Goal: Information Seeking & Learning: Learn about a topic

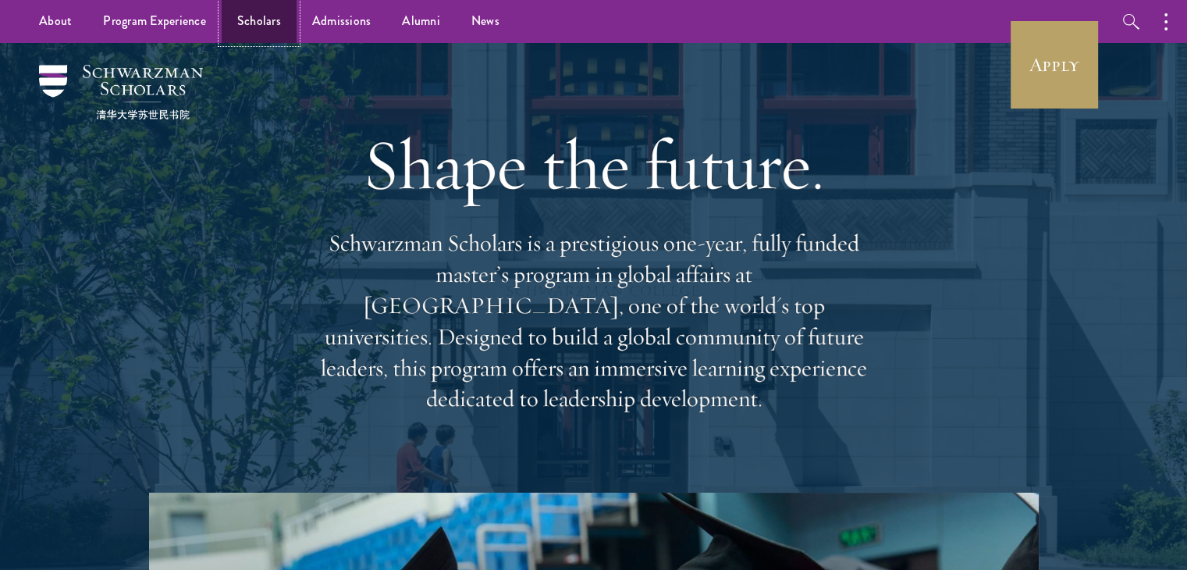
click at [251, 38] on link "Scholars" at bounding box center [259, 21] width 75 height 43
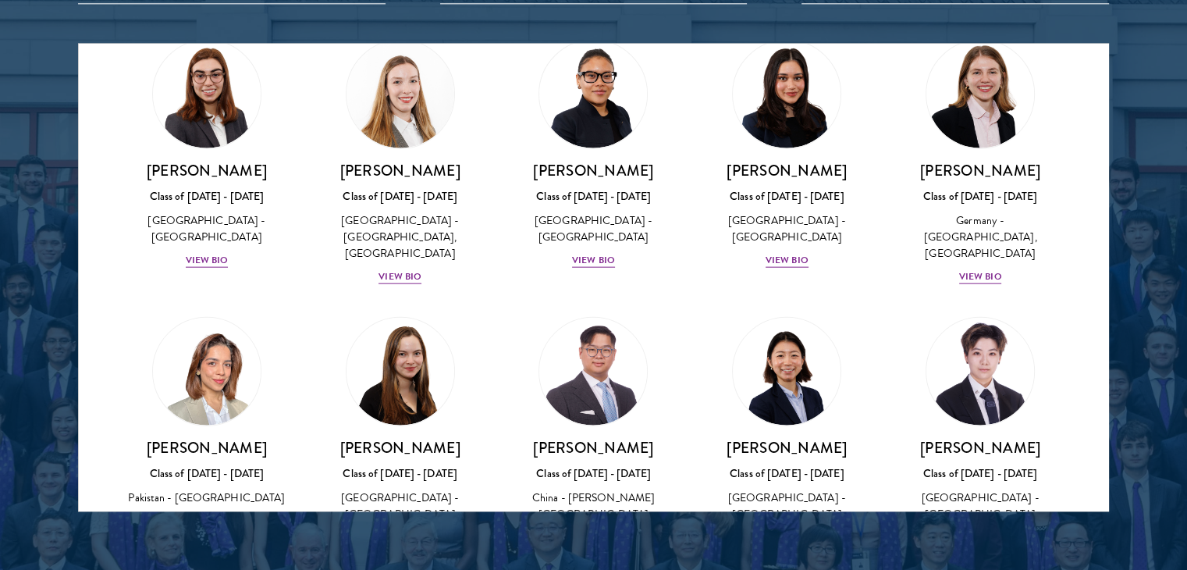
scroll to position [3825, 0]
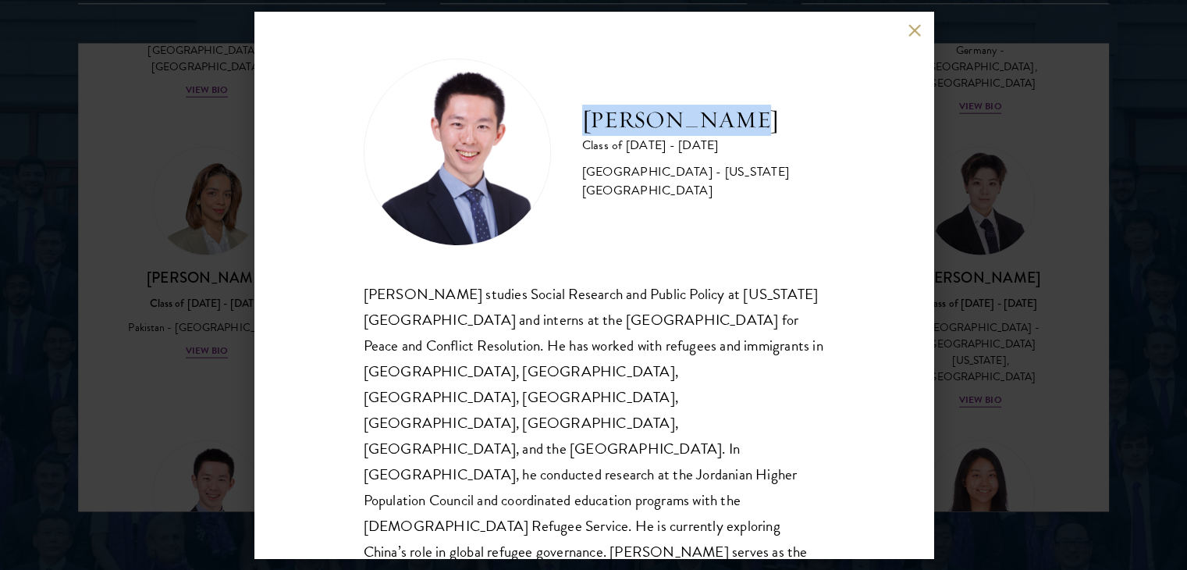
drag, startPoint x: 584, startPoint y: 128, endPoint x: 809, endPoint y: 122, distance: 224.9
click at [809, 122] on div "[PERSON_NAME] Class of [DATE] - [DATE] [GEOGRAPHIC_DATA] - [US_STATE][GEOGRAPHI…" at bounding box center [594, 152] width 461 height 187
copy h2 "[PERSON_NAME]"
click at [914, 23] on button at bounding box center [915, 29] width 13 height 13
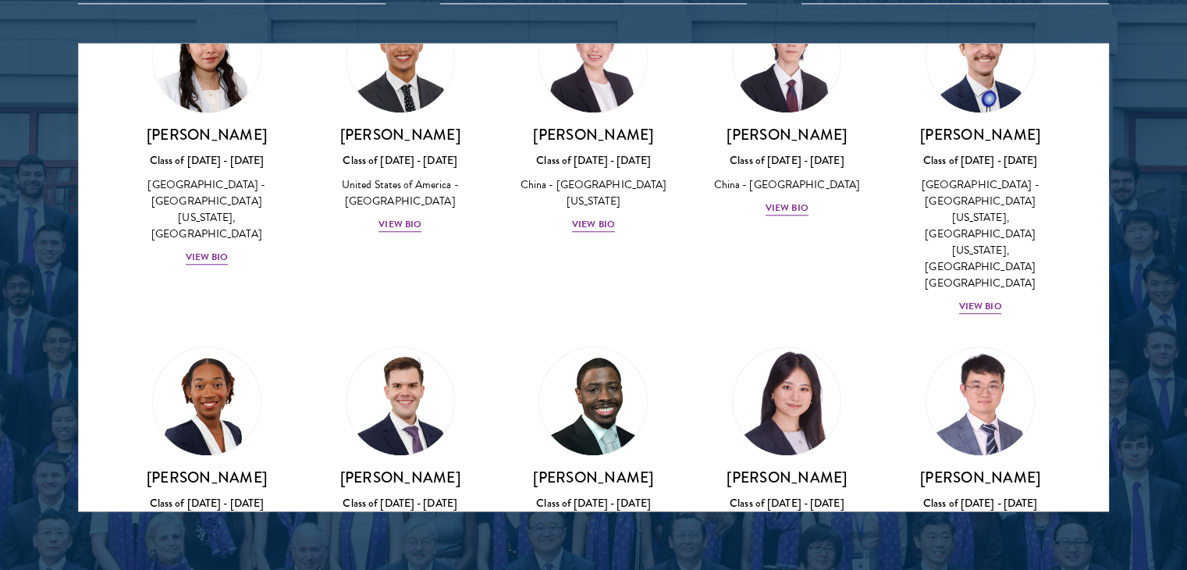
scroll to position [7353, 0]
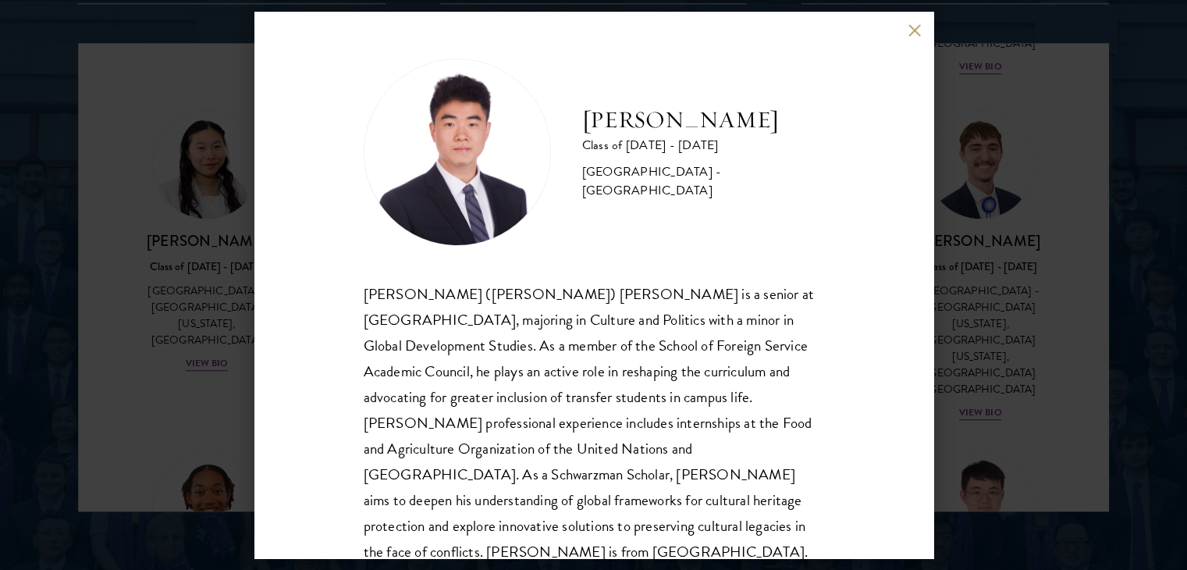
click at [909, 34] on button at bounding box center [915, 29] width 13 height 13
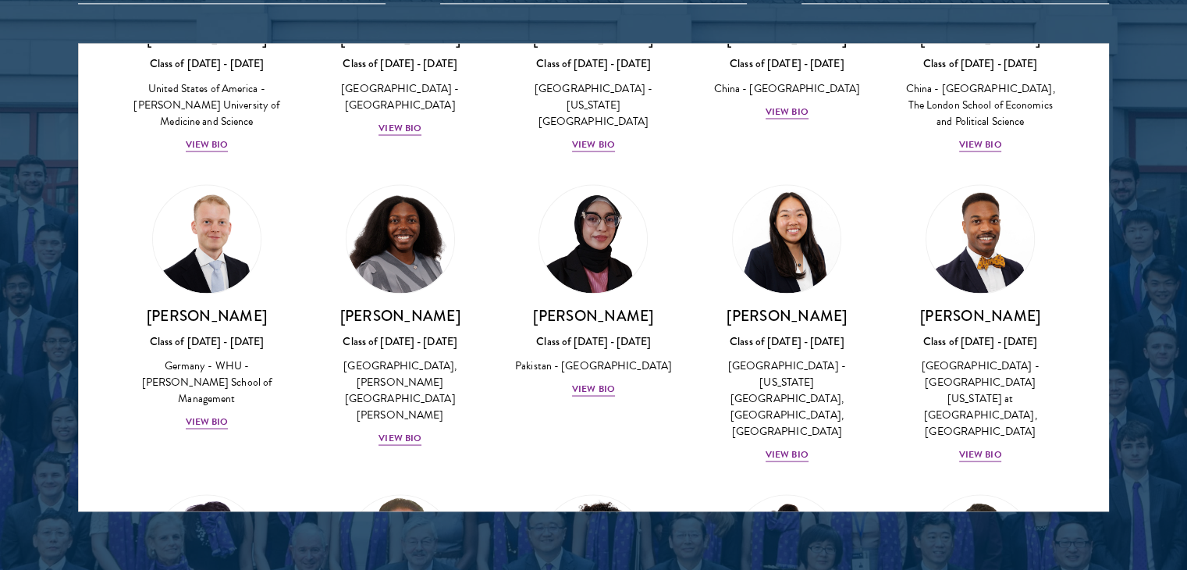
scroll to position [2904, 0]
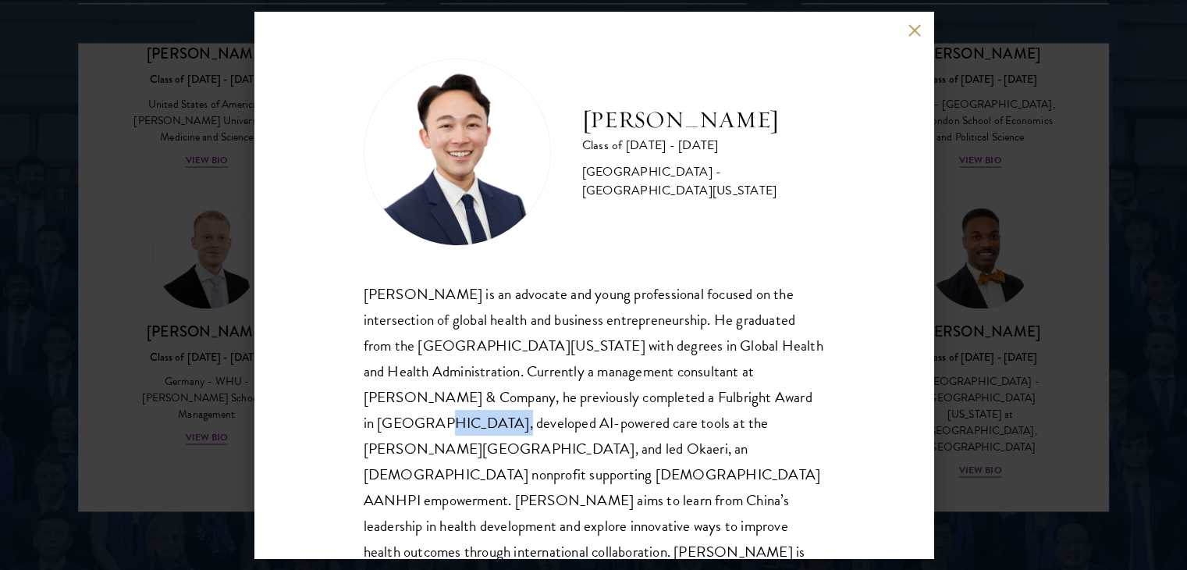
drag, startPoint x: 602, startPoint y: 135, endPoint x: 836, endPoint y: 130, distance: 234.2
click at [836, 130] on div "[PERSON_NAME] Class of [DATE] - [DATE] [GEOGRAPHIC_DATA] - [GEOGRAPHIC_DATA][US…" at bounding box center [593, 285] width 679 height 546
copy h2 "[PERSON_NAME]"
click at [907, 34] on div "[PERSON_NAME] Class of [DATE] - [DATE] [GEOGRAPHIC_DATA] - [GEOGRAPHIC_DATA][US…" at bounding box center [593, 285] width 679 height 546
click at [913, 37] on div "[PERSON_NAME] Class of [DATE] - [DATE] [GEOGRAPHIC_DATA] - [GEOGRAPHIC_DATA][US…" at bounding box center [593, 285] width 679 height 546
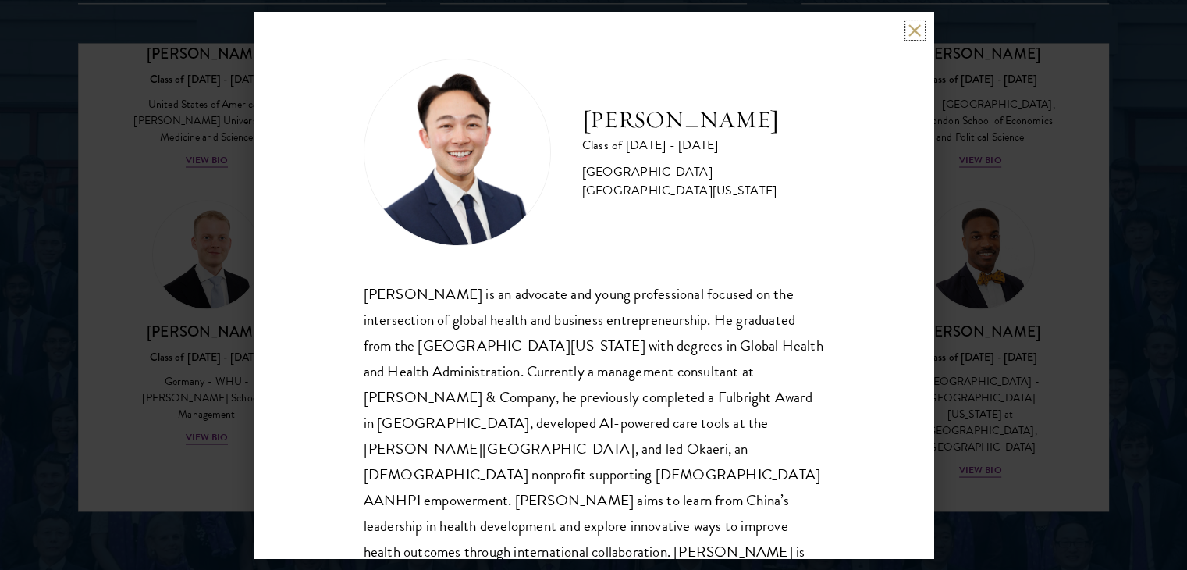
click at [909, 32] on button at bounding box center [915, 29] width 13 height 13
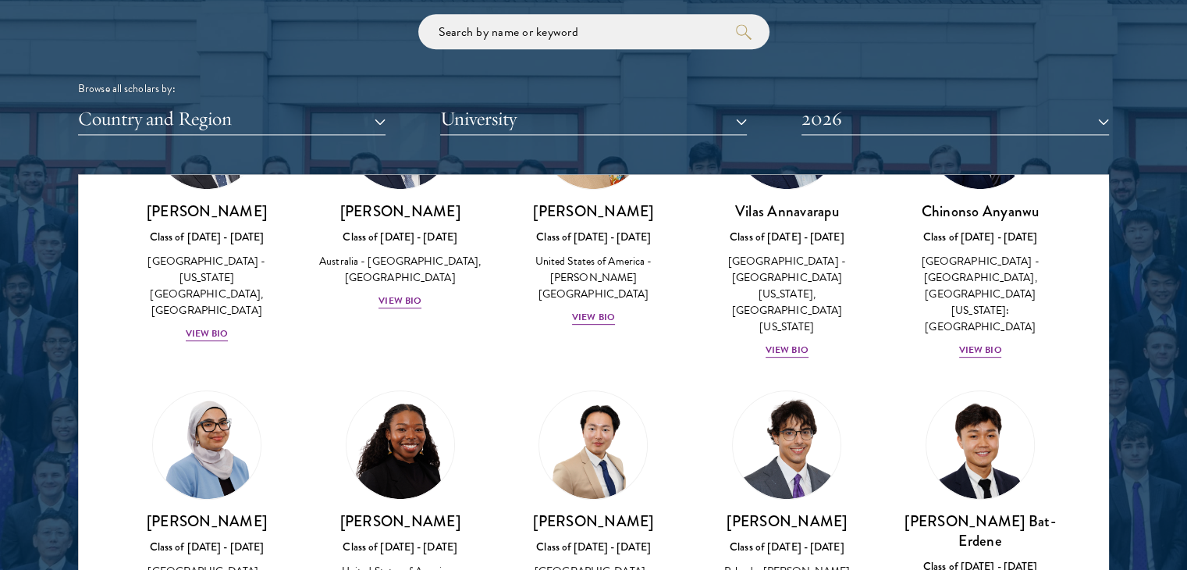
scroll to position [952, 0]
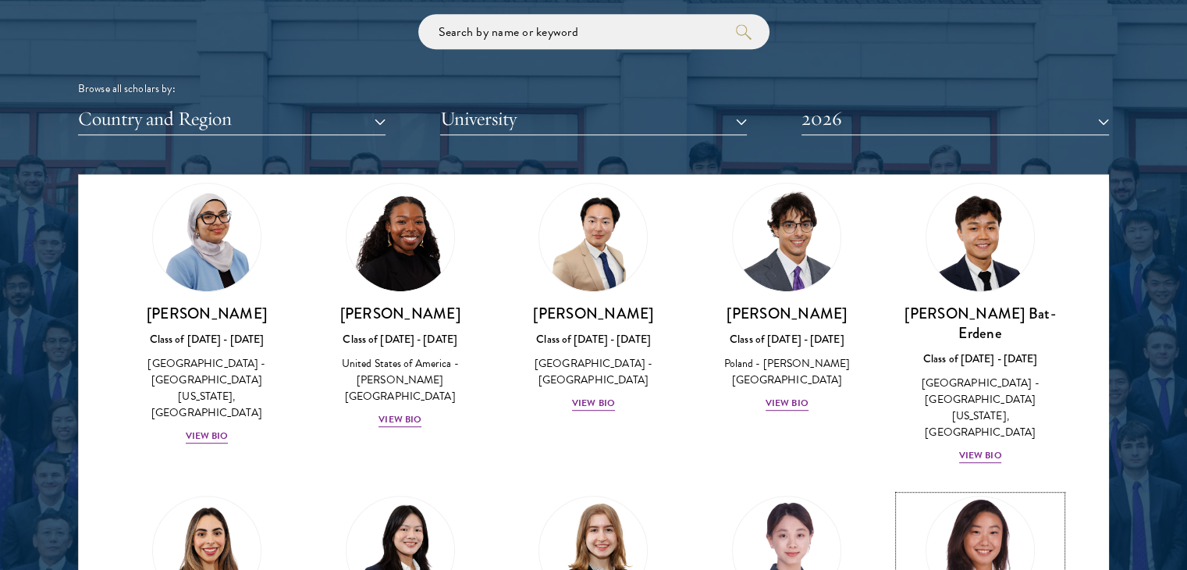
click at [931, 491] on img at bounding box center [980, 550] width 119 height 119
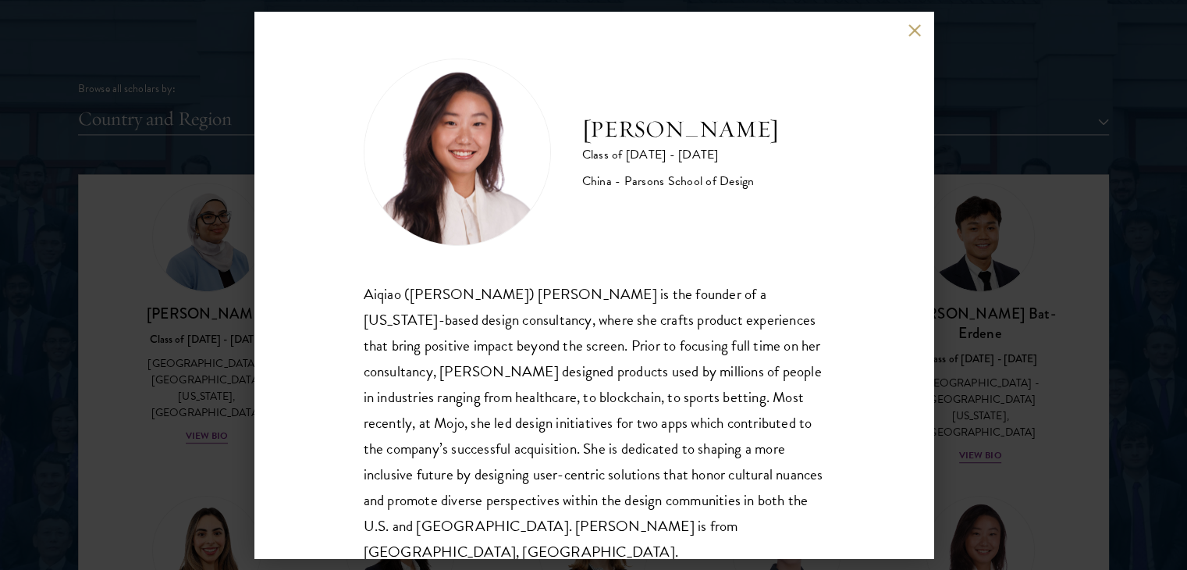
click at [913, 24] on button at bounding box center [915, 29] width 13 height 13
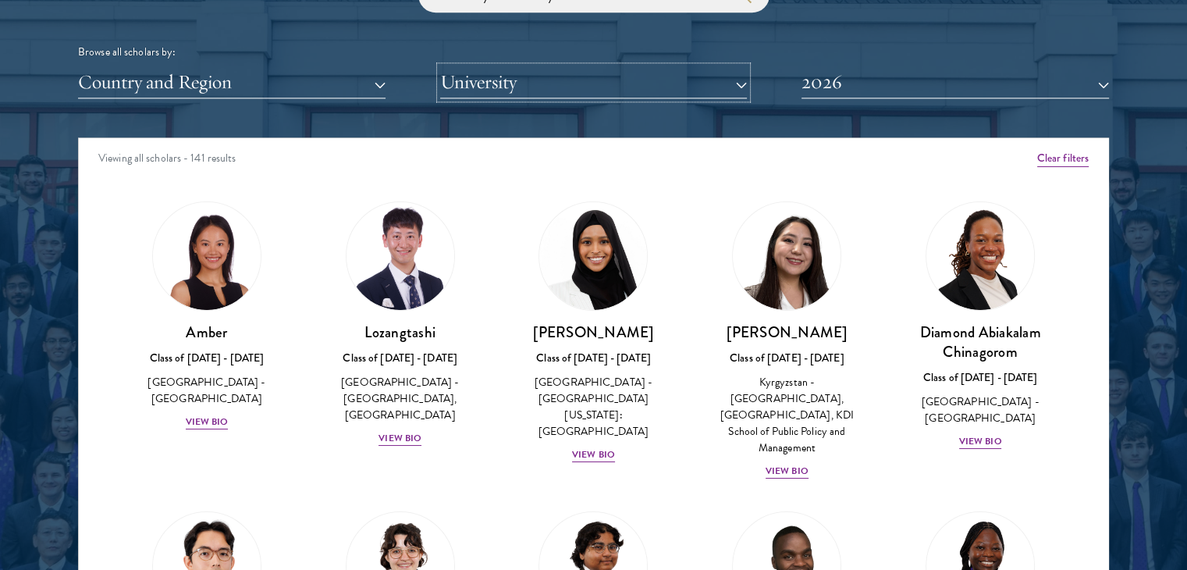
click at [595, 82] on button "University" at bounding box center [594, 82] width 308 height 32
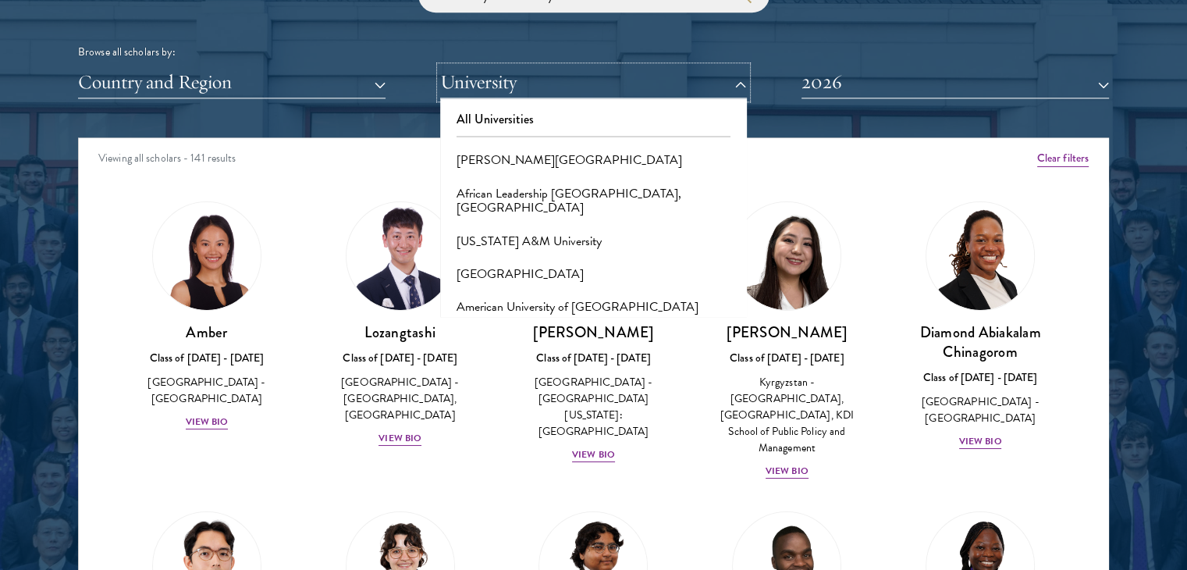
click at [575, 84] on button "University" at bounding box center [594, 82] width 308 height 32
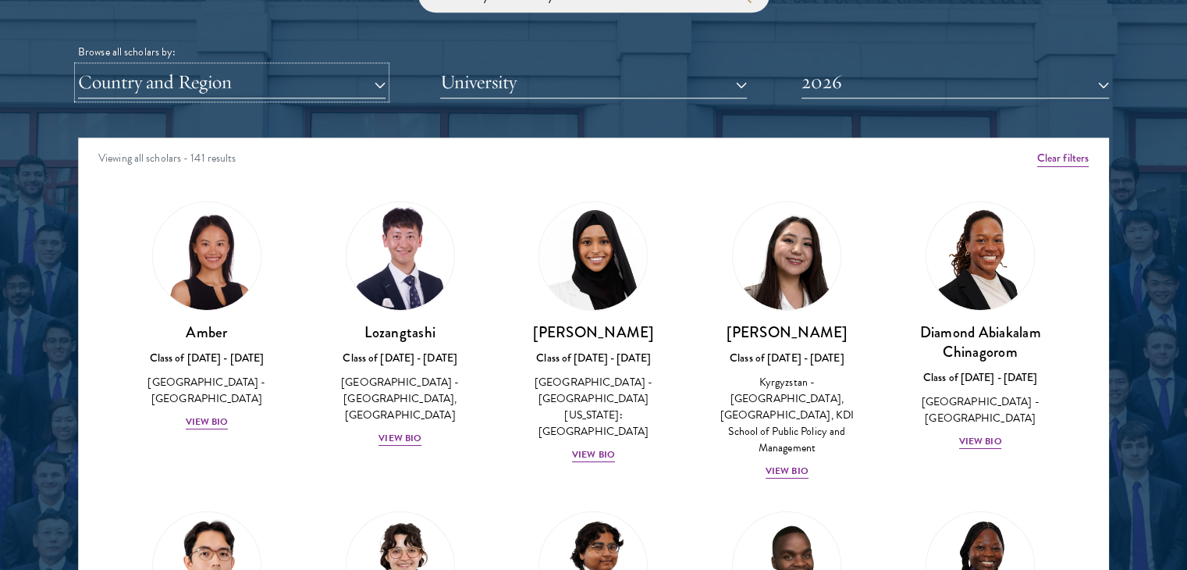
click at [196, 82] on button "Country and Region" at bounding box center [232, 82] width 308 height 32
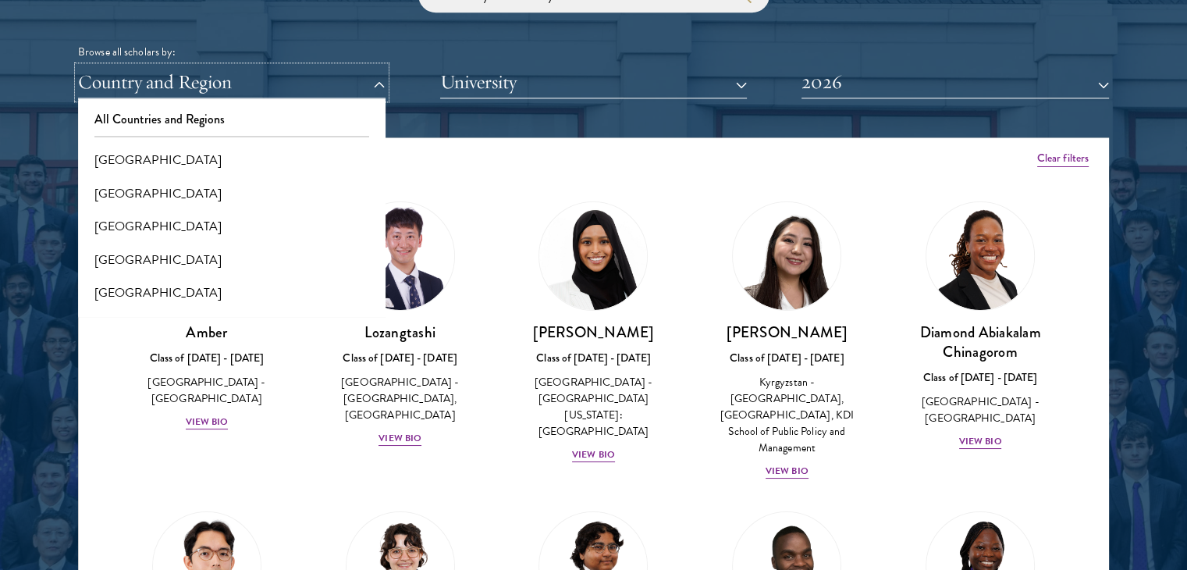
click at [196, 83] on button "Country and Region" at bounding box center [232, 82] width 308 height 32
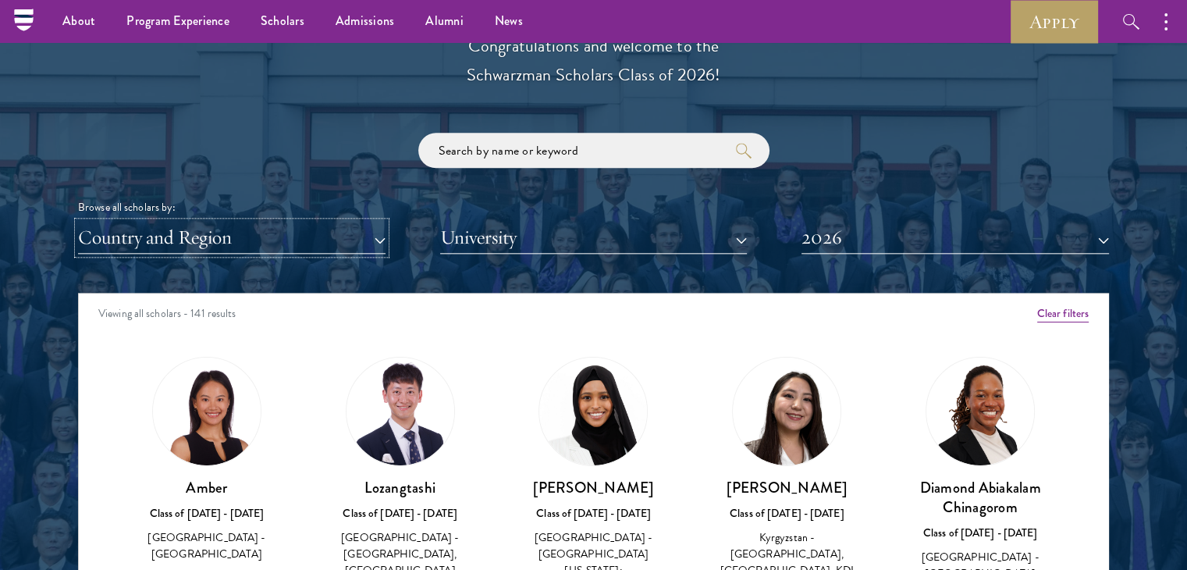
scroll to position [1779, 0]
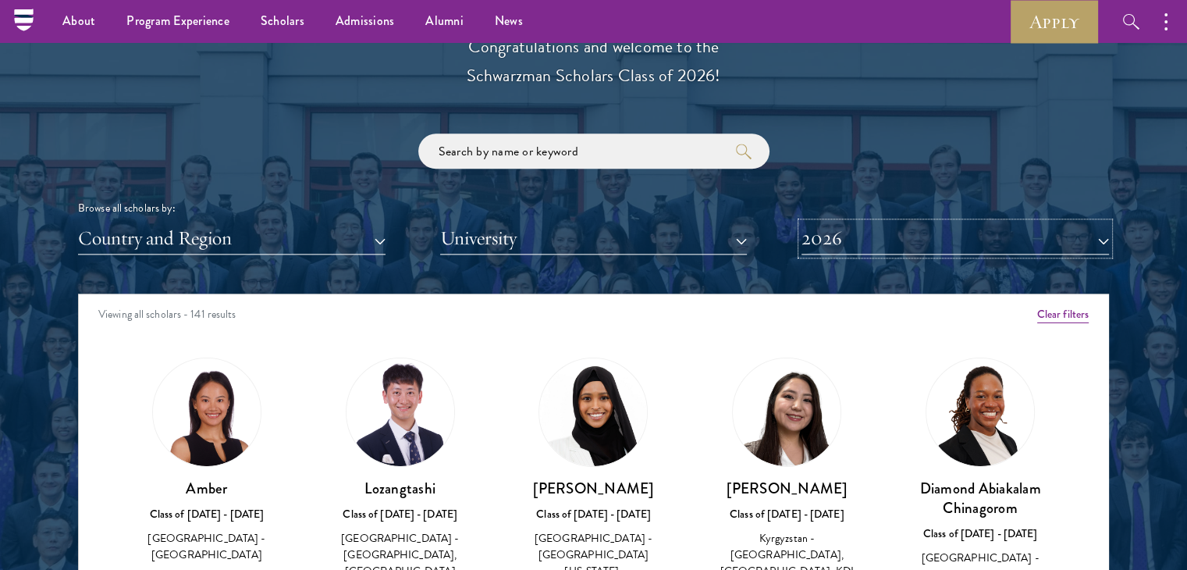
click at [910, 235] on button "2026" at bounding box center [956, 238] width 308 height 32
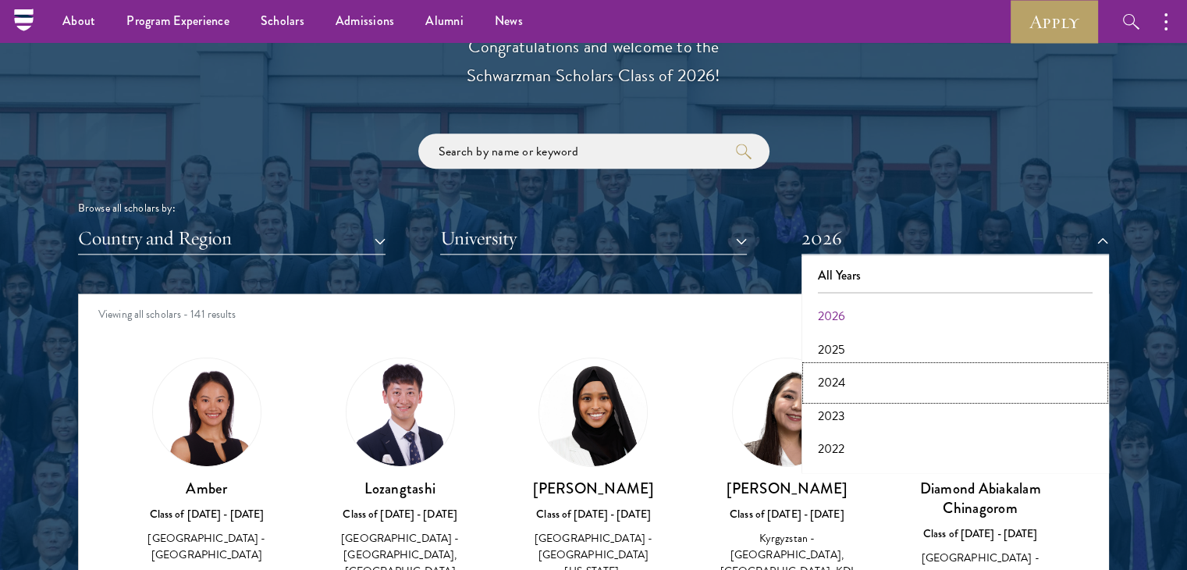
click at [884, 380] on button "2024" at bounding box center [955, 382] width 298 height 33
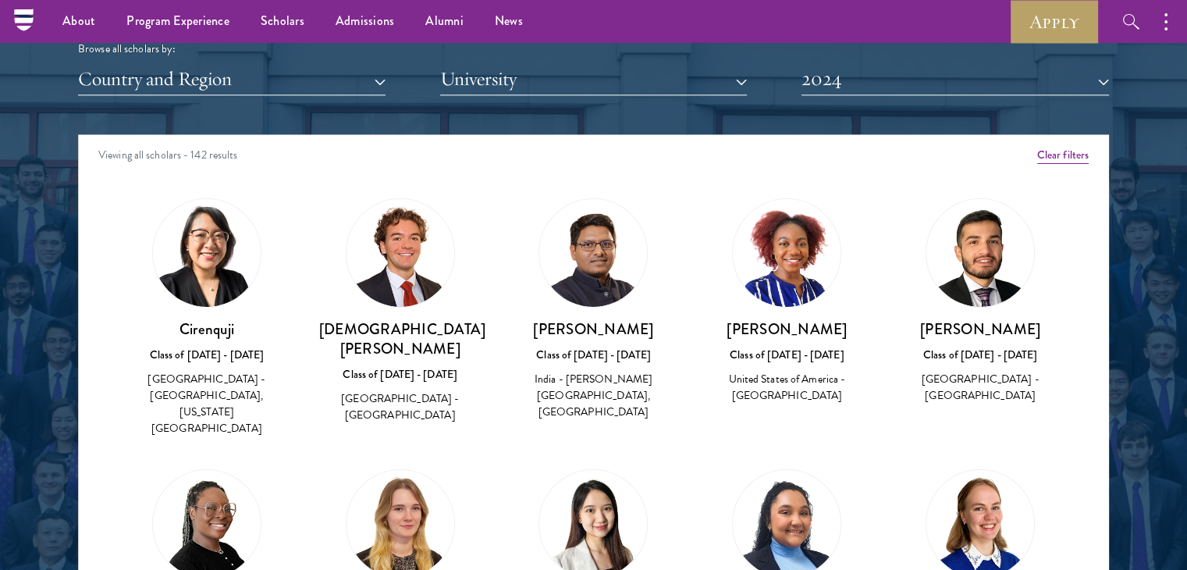
scroll to position [1935, 0]
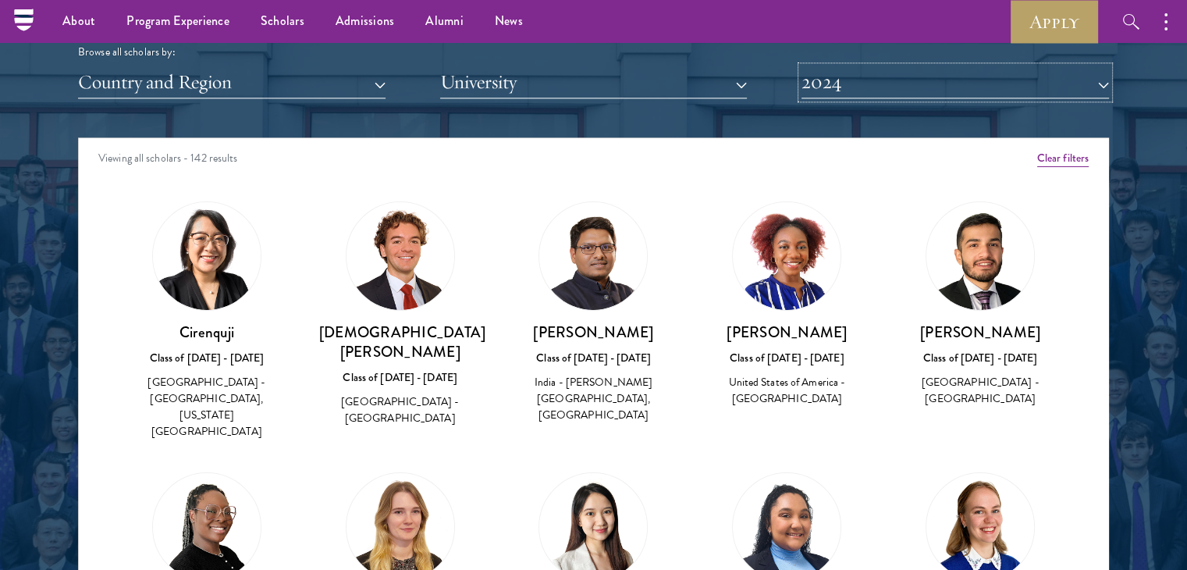
click at [877, 88] on button "2024" at bounding box center [956, 82] width 308 height 32
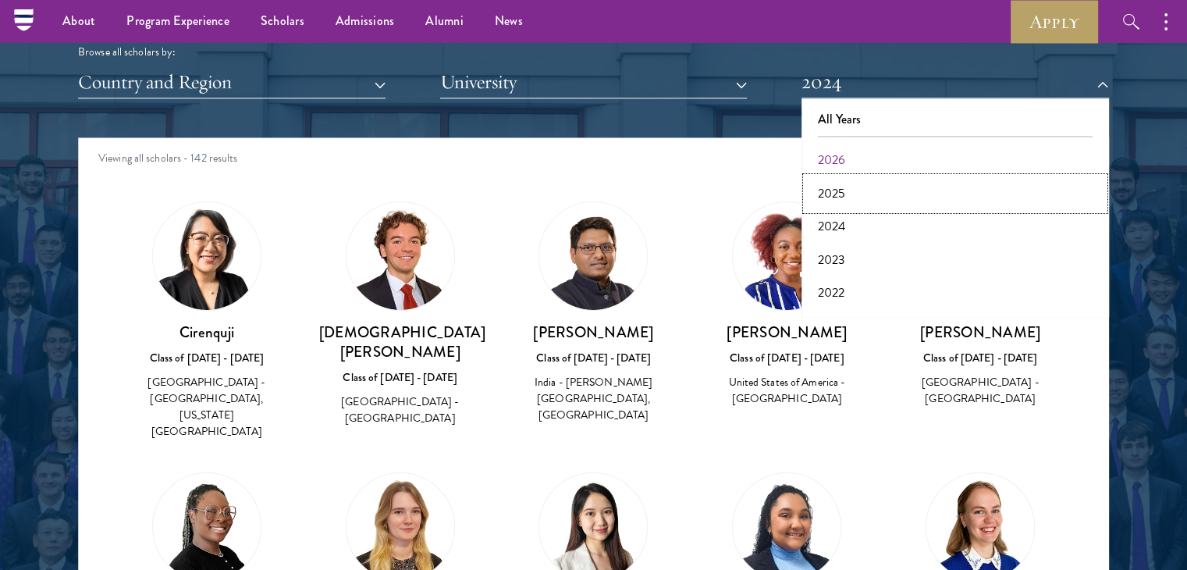
click at [869, 184] on button "2025" at bounding box center [955, 193] width 298 height 33
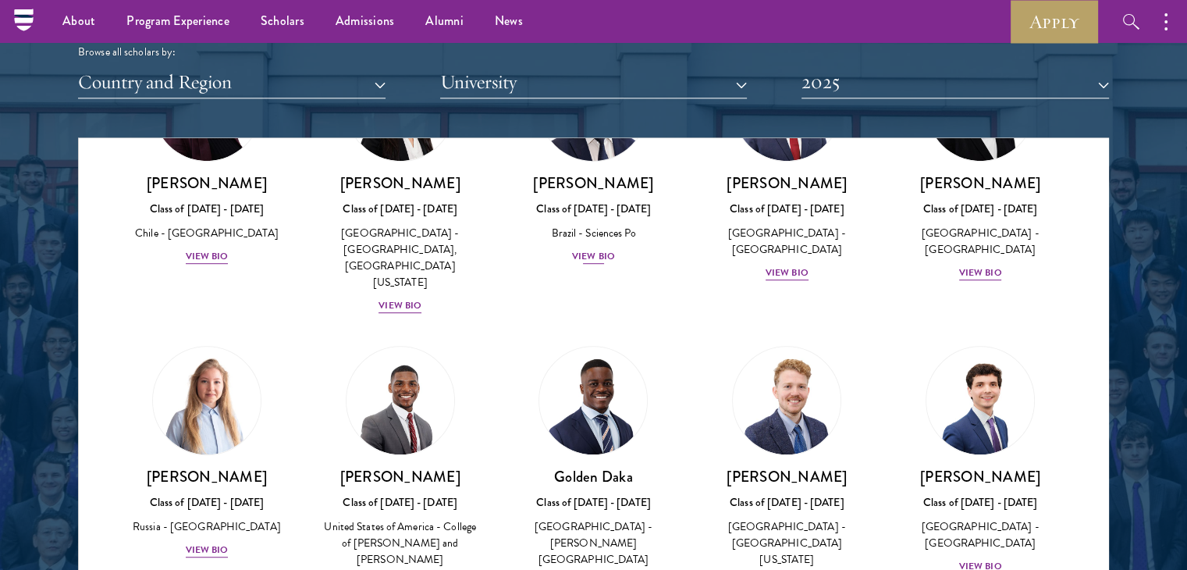
scroll to position [859, 0]
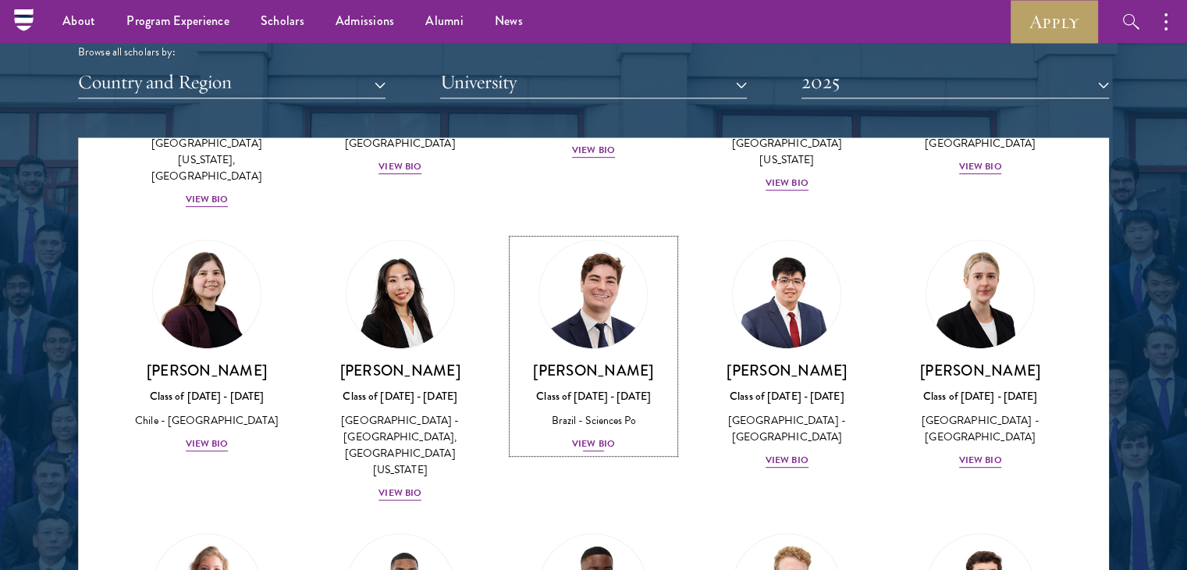
click at [584, 271] on link "[PERSON_NAME] Class of [DATE] - [DATE] [GEOGRAPHIC_DATA] - Sciences Po View Bio" at bounding box center [594, 346] width 162 height 213
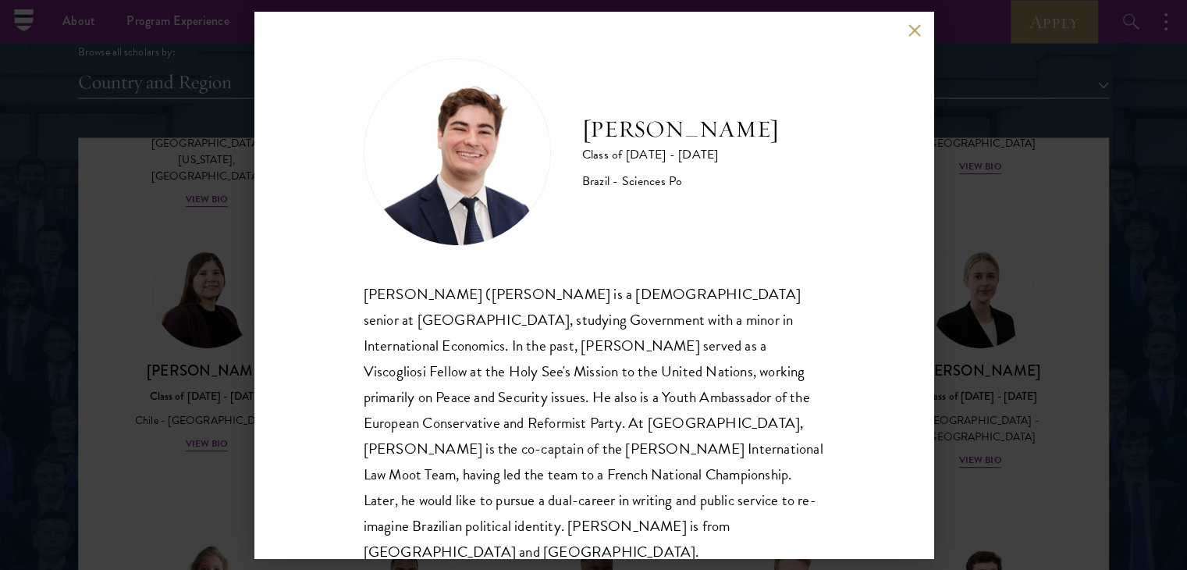
drag, startPoint x: 582, startPoint y: 122, endPoint x: 757, endPoint y: 148, distance: 177.5
click at [757, 145] on h2 "[PERSON_NAME]" at bounding box center [680, 129] width 197 height 31
click at [920, 31] on button at bounding box center [915, 29] width 13 height 13
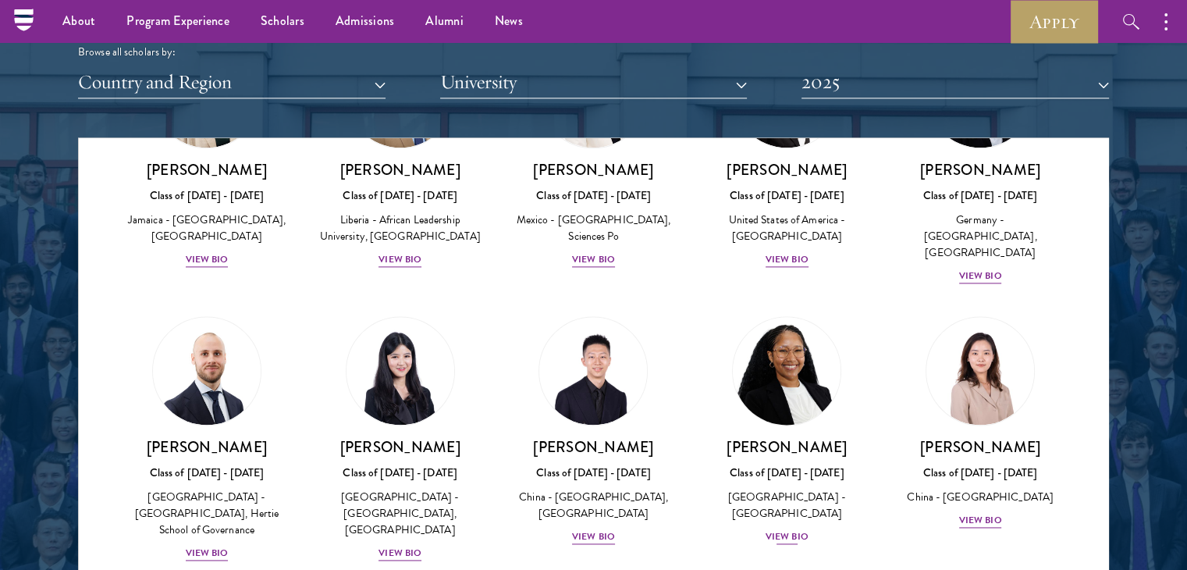
scroll to position [2186, 0]
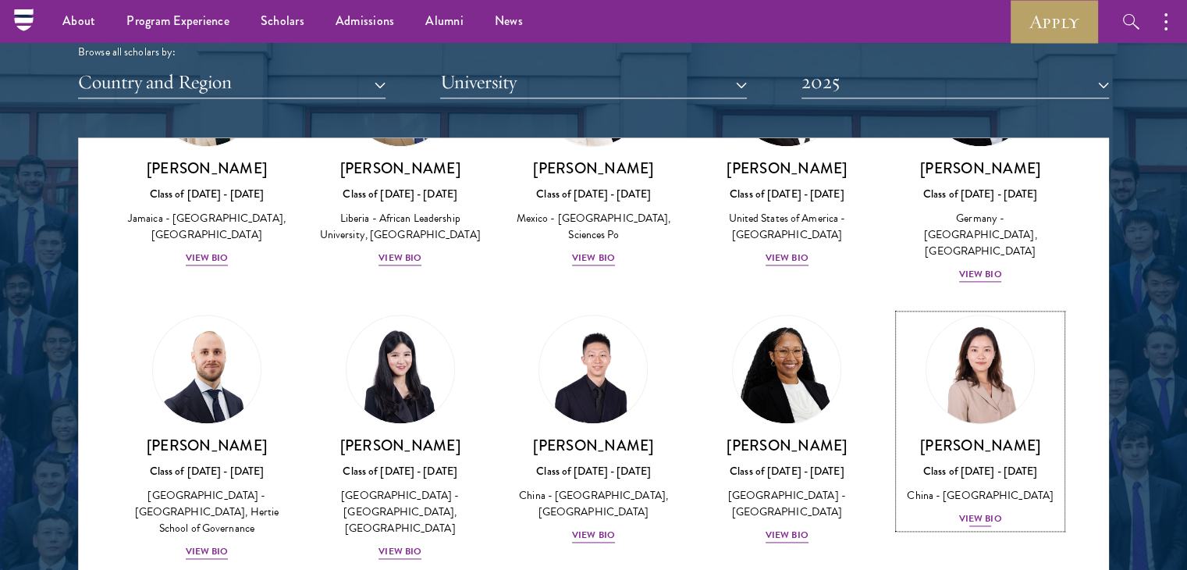
click at [946, 310] on img at bounding box center [980, 369] width 119 height 119
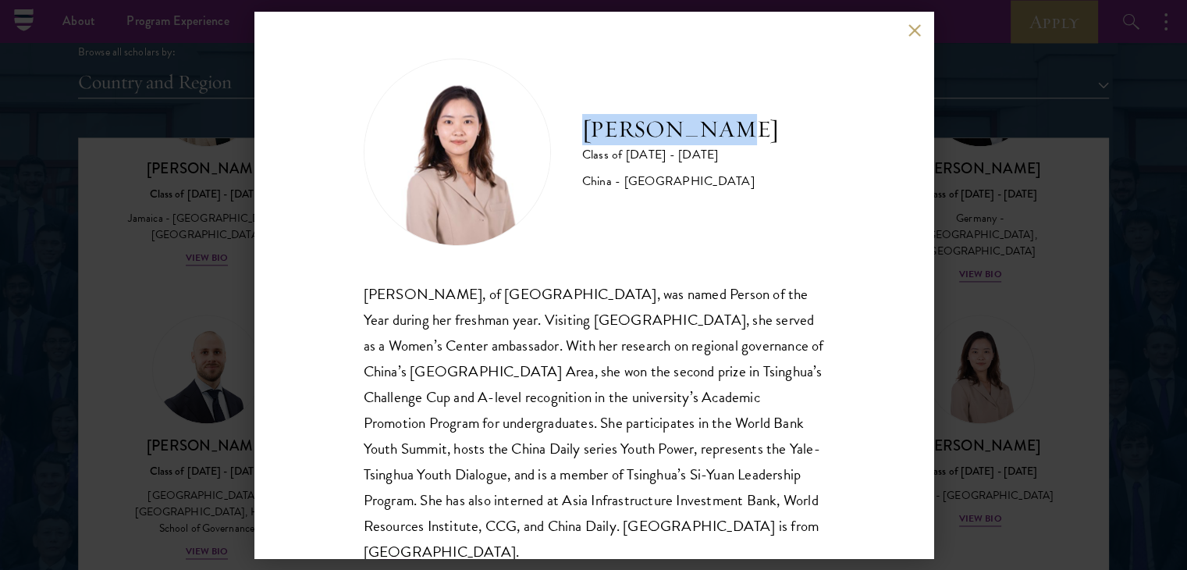
drag, startPoint x: 585, startPoint y: 128, endPoint x: 777, endPoint y: 132, distance: 192.1
click at [777, 132] on div "[PERSON_NAME] Class of [DATE] - [DATE] [GEOGRAPHIC_DATA] - [GEOGRAPHIC_DATA]" at bounding box center [594, 152] width 461 height 187
click at [915, 26] on button at bounding box center [915, 29] width 13 height 13
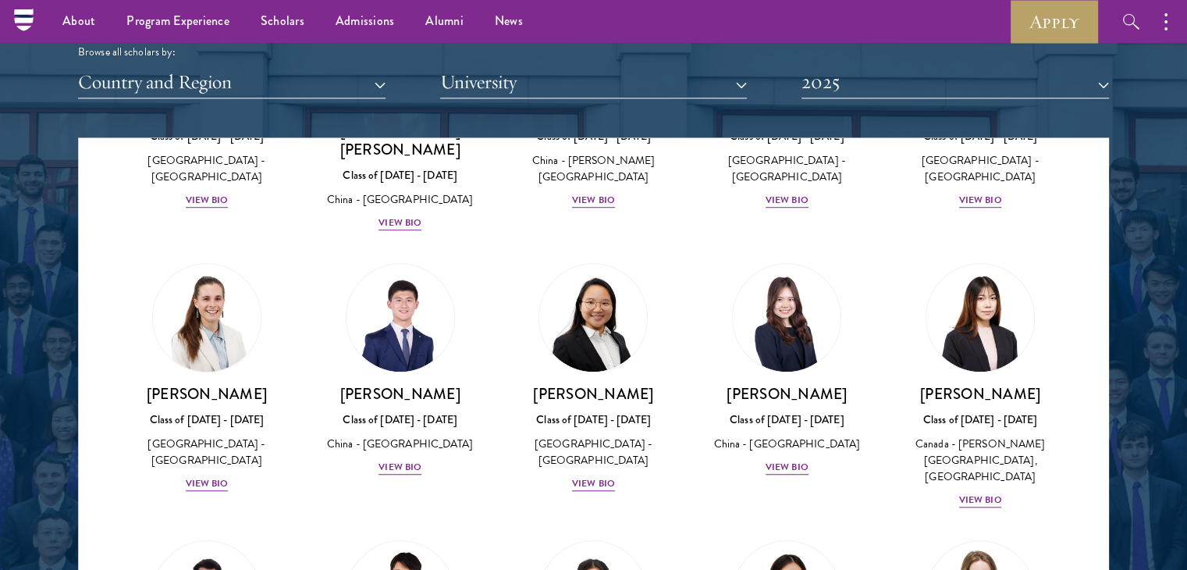
scroll to position [6767, 0]
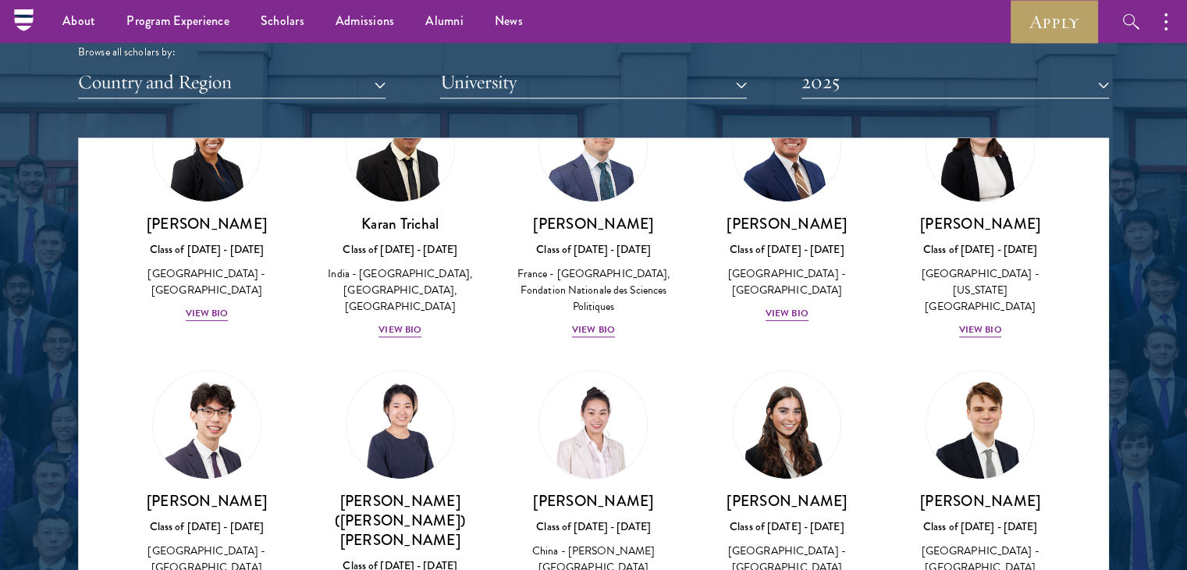
drag, startPoint x: 1094, startPoint y: 544, endPoint x: 1071, endPoint y: 336, distance: 208.9
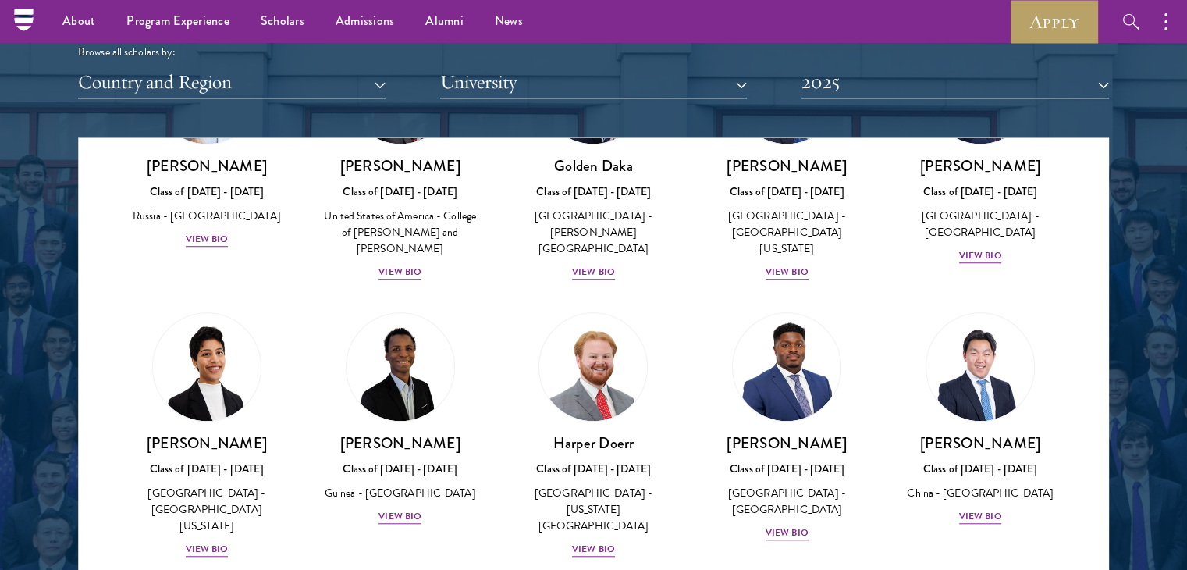
scroll to position [0, 0]
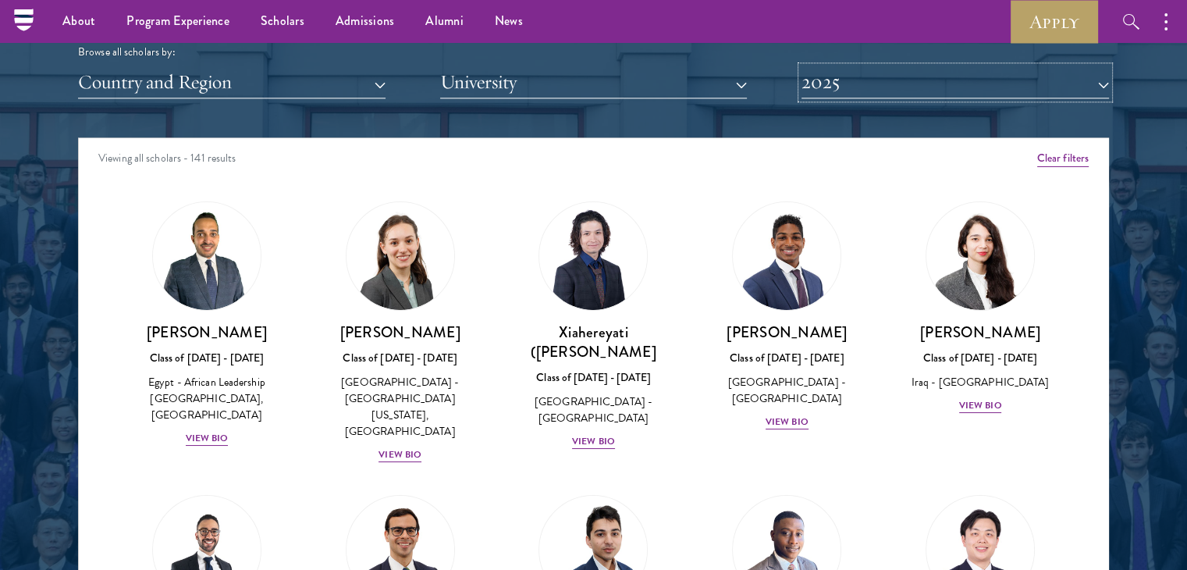
click at [894, 91] on button "2025" at bounding box center [956, 82] width 308 height 32
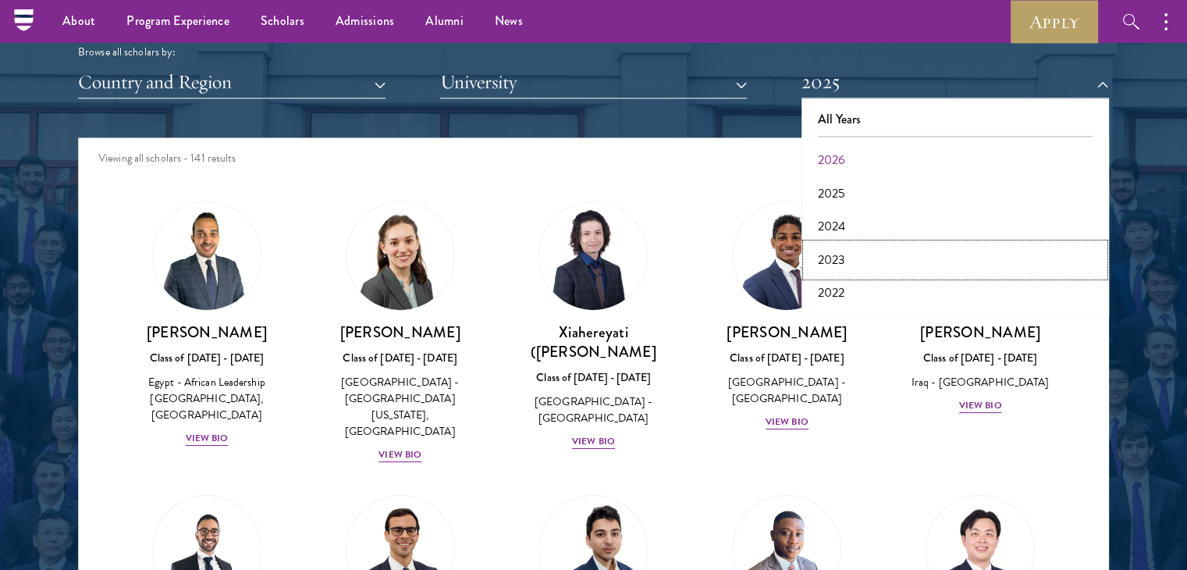
click at [872, 256] on button "2023" at bounding box center [955, 260] width 298 height 33
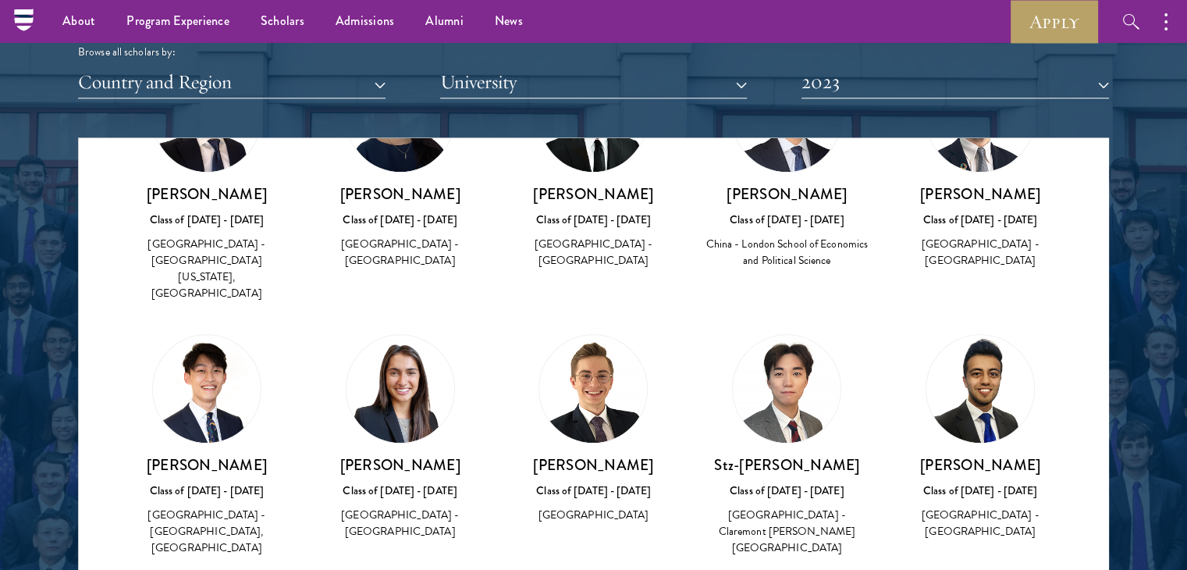
scroll to position [1561, 0]
